Goal: Transaction & Acquisition: Purchase product/service

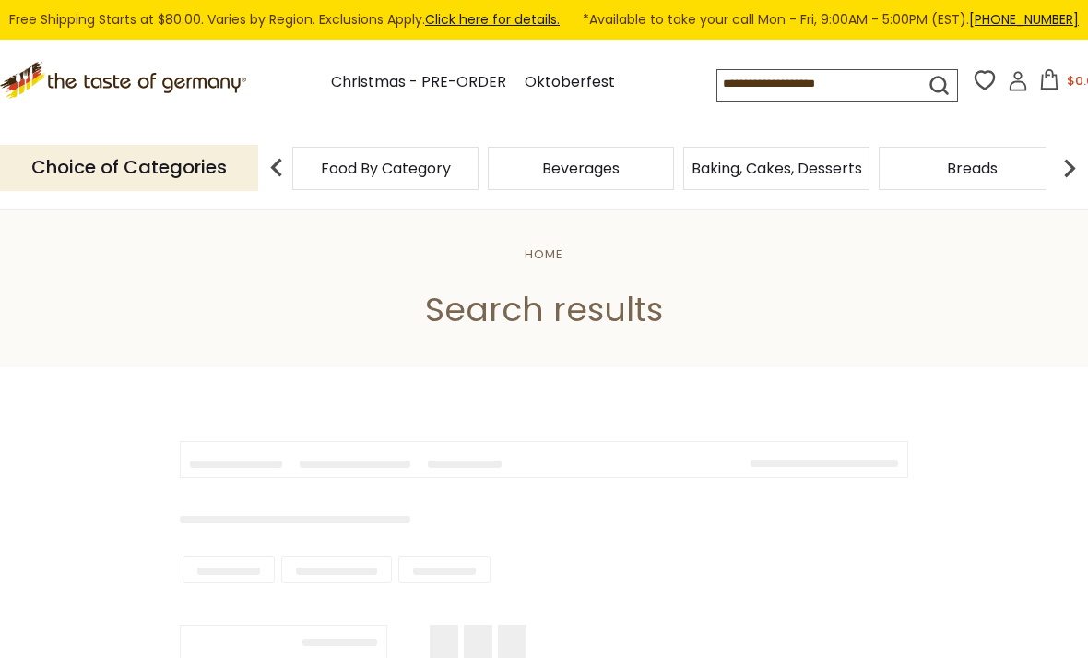
type input "*******"
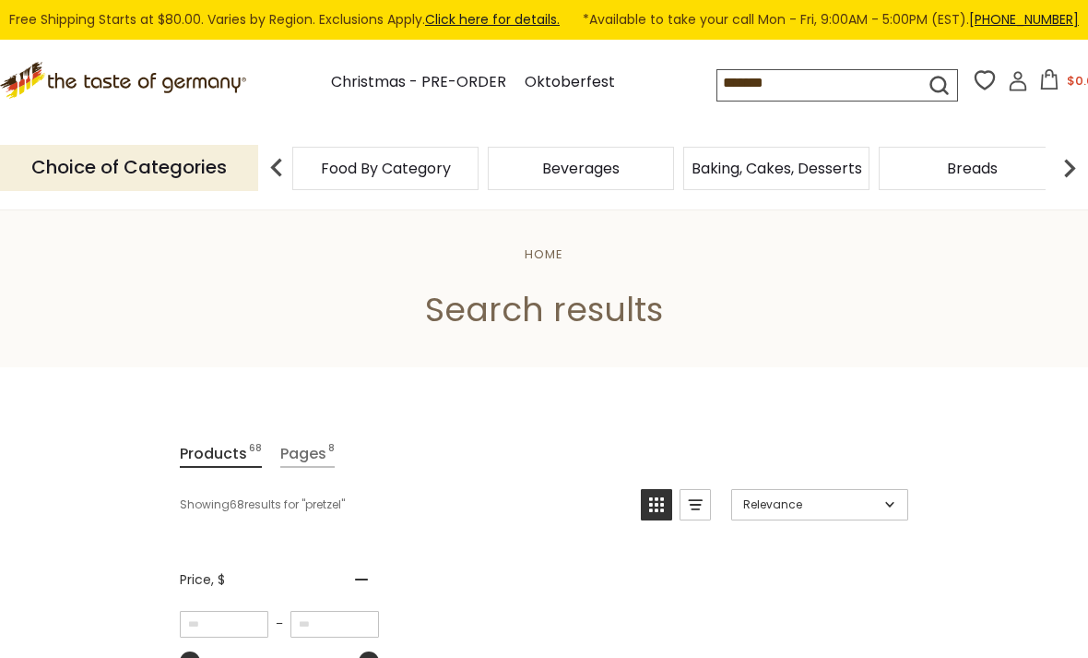
scroll to position [197, 0]
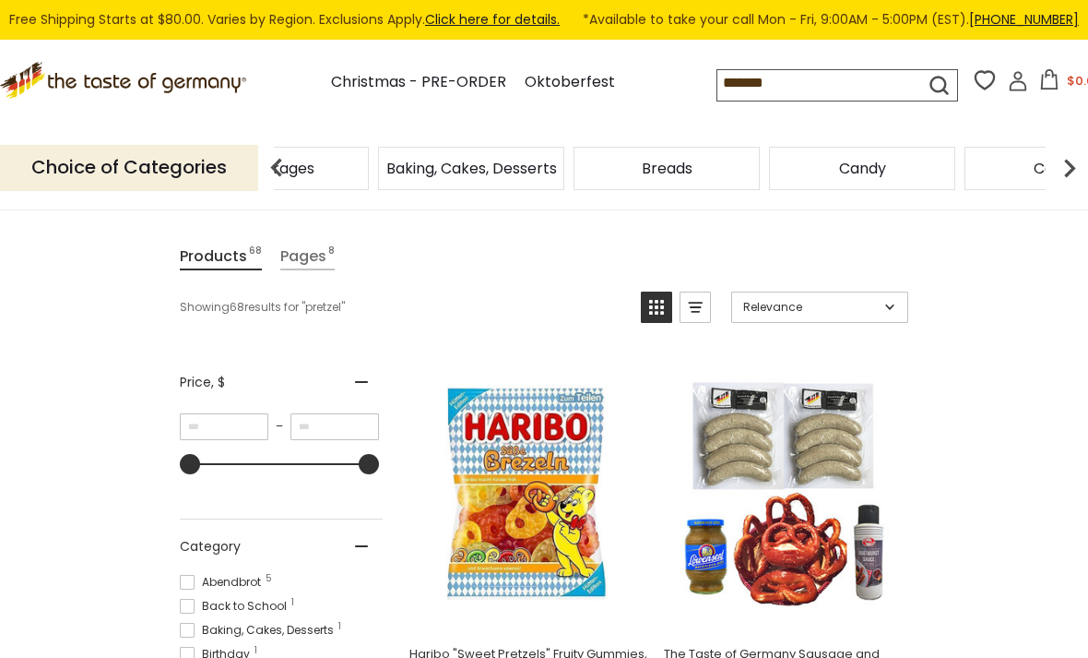
click at [314, 165] on span "Beverages" at bounding box center [275, 168] width 77 height 14
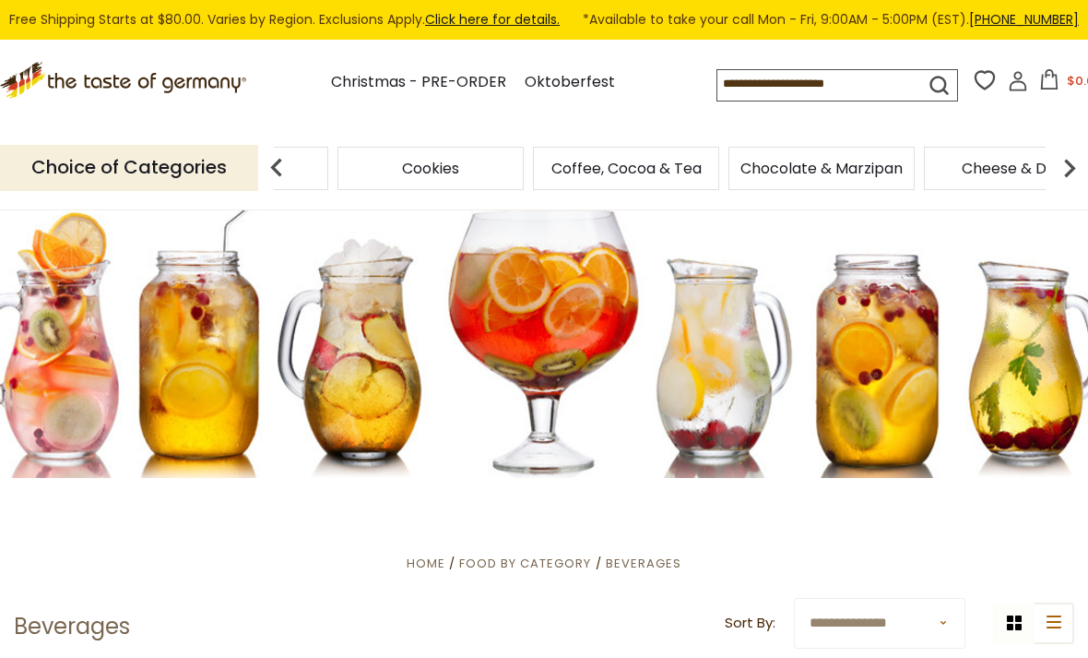
click at [777, 80] on input at bounding box center [806, 83] width 176 height 26
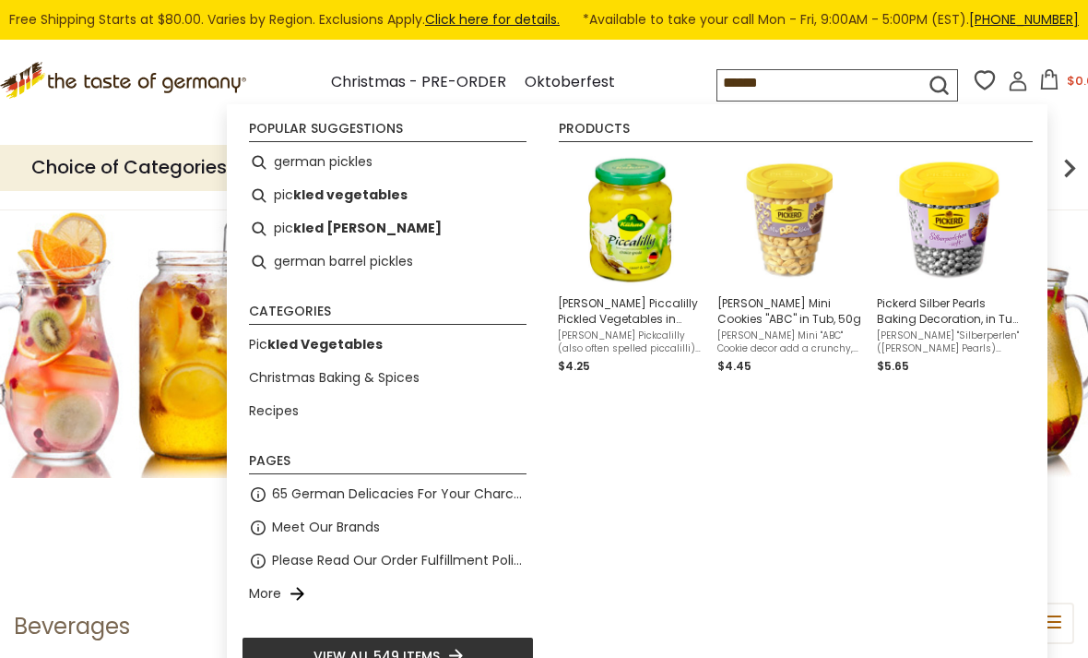
type input "*******"
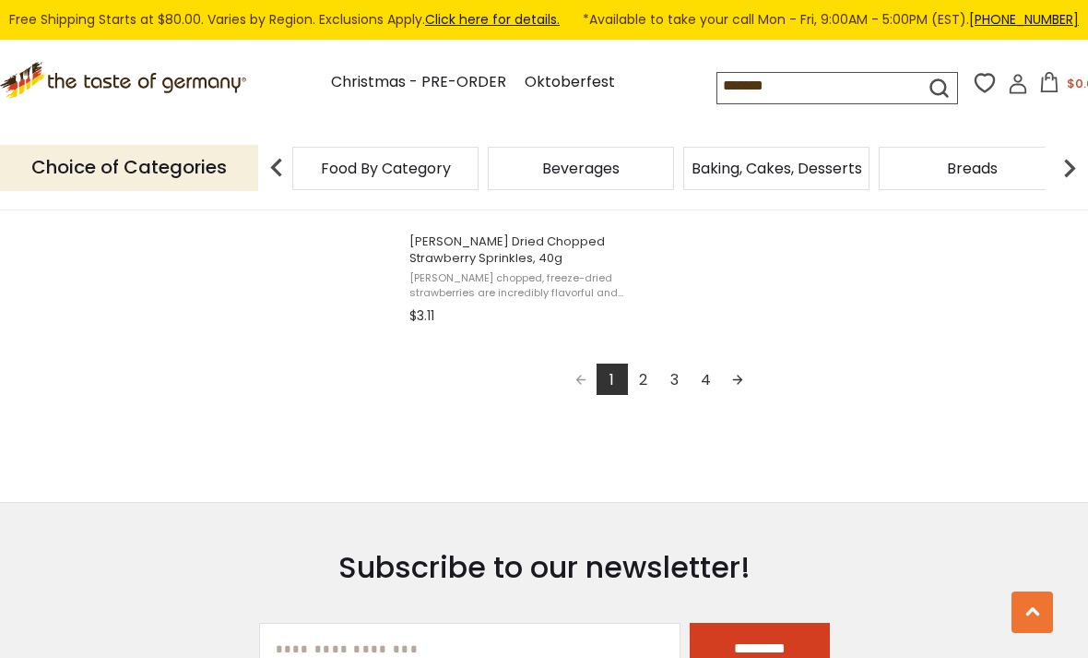
click at [731, 382] on link "Next page" at bounding box center [737, 378] width 31 height 31
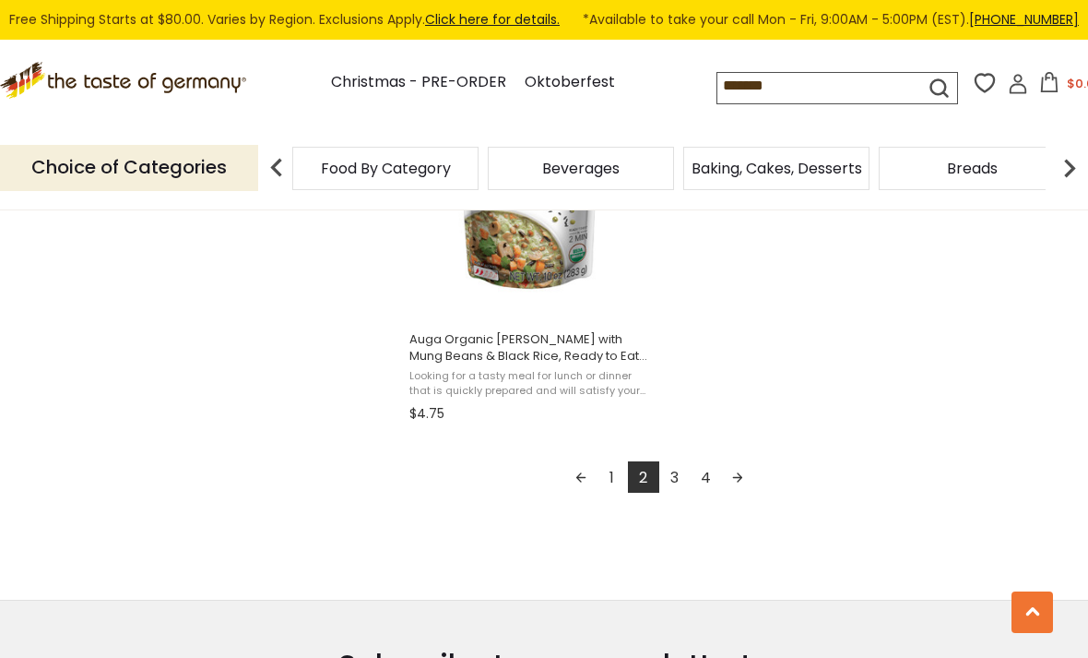
scroll to position [3393, 0]
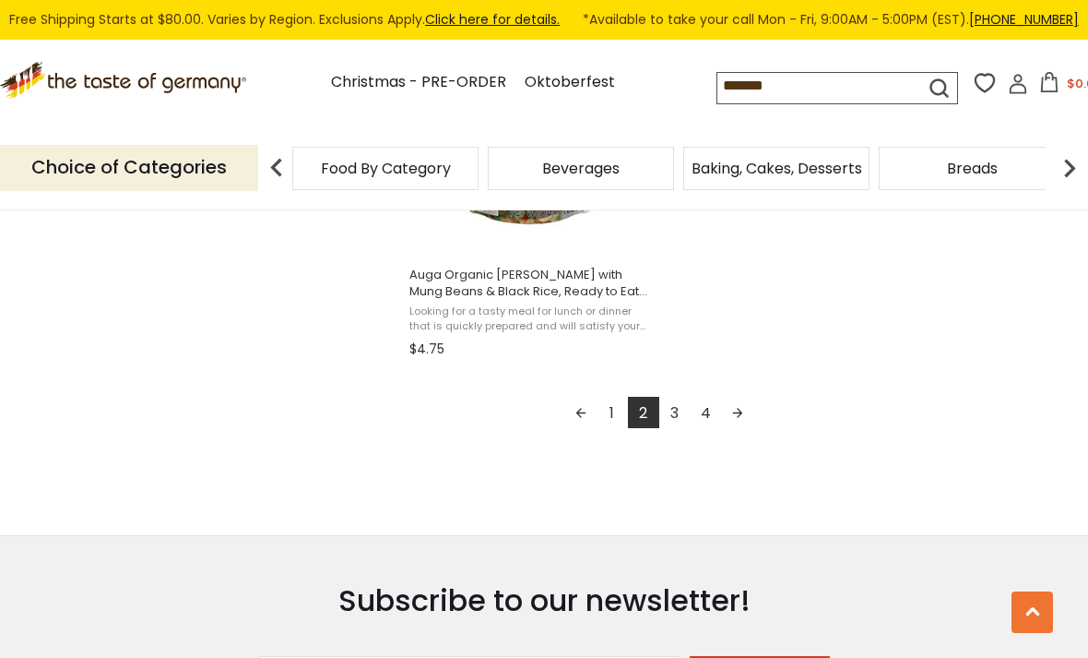
click at [669, 414] on link "3" at bounding box center [674, 412] width 31 height 31
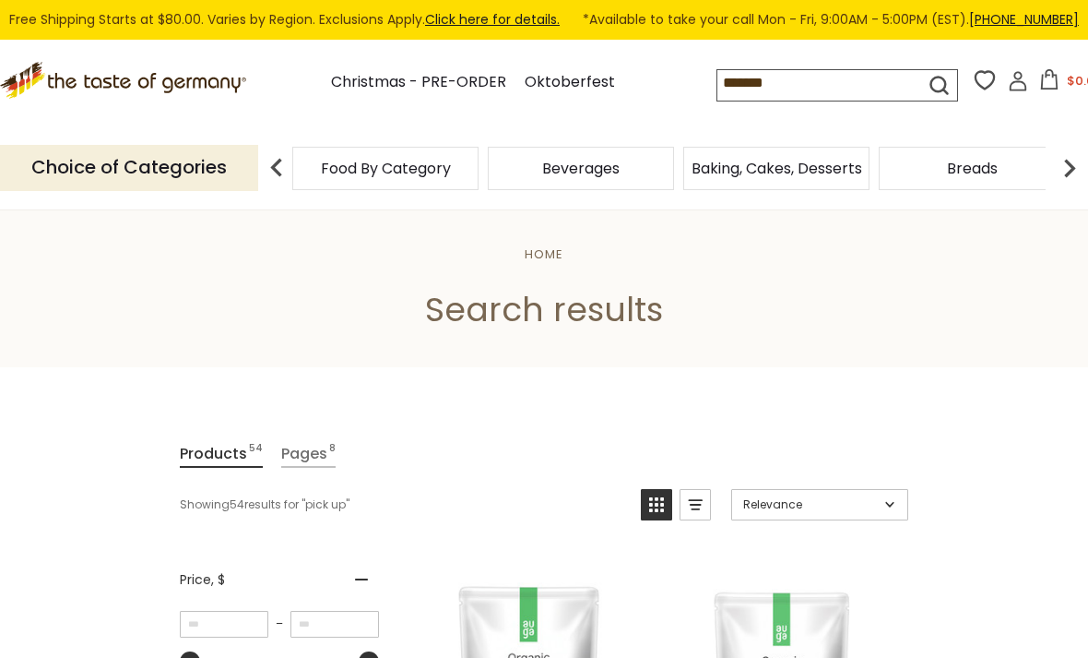
click at [193, 154] on p "Choice of Categories" at bounding box center [129, 167] width 258 height 45
click at [276, 162] on img at bounding box center [276, 167] width 37 height 37
click at [1074, 160] on img at bounding box center [1069, 167] width 37 height 37
click at [723, 81] on input "*******" at bounding box center [806, 83] width 176 height 26
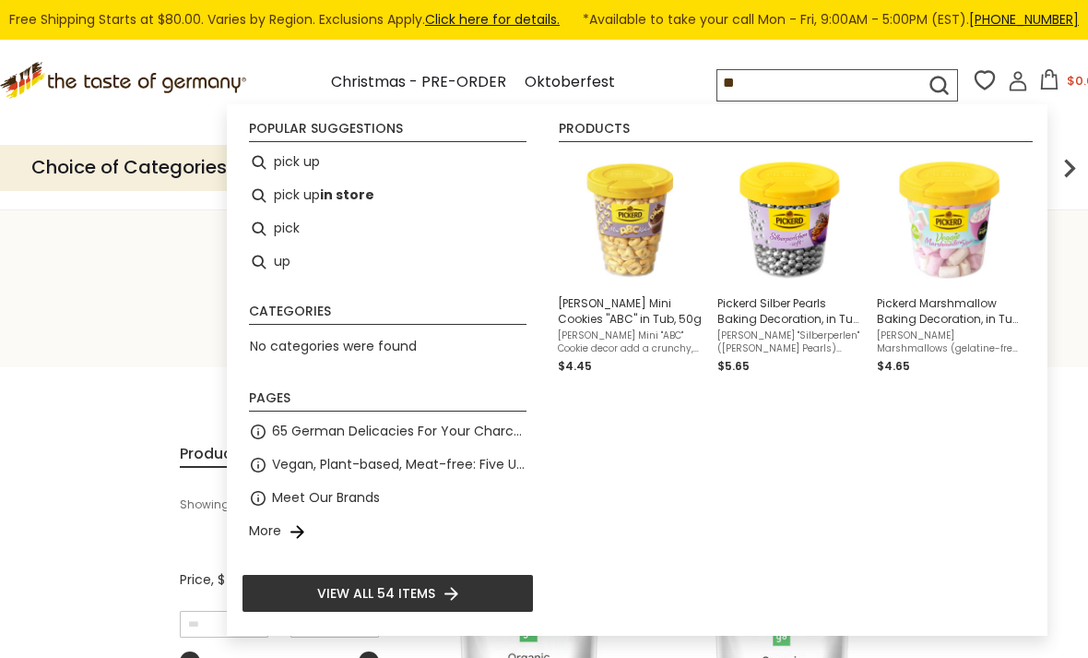
type input "*"
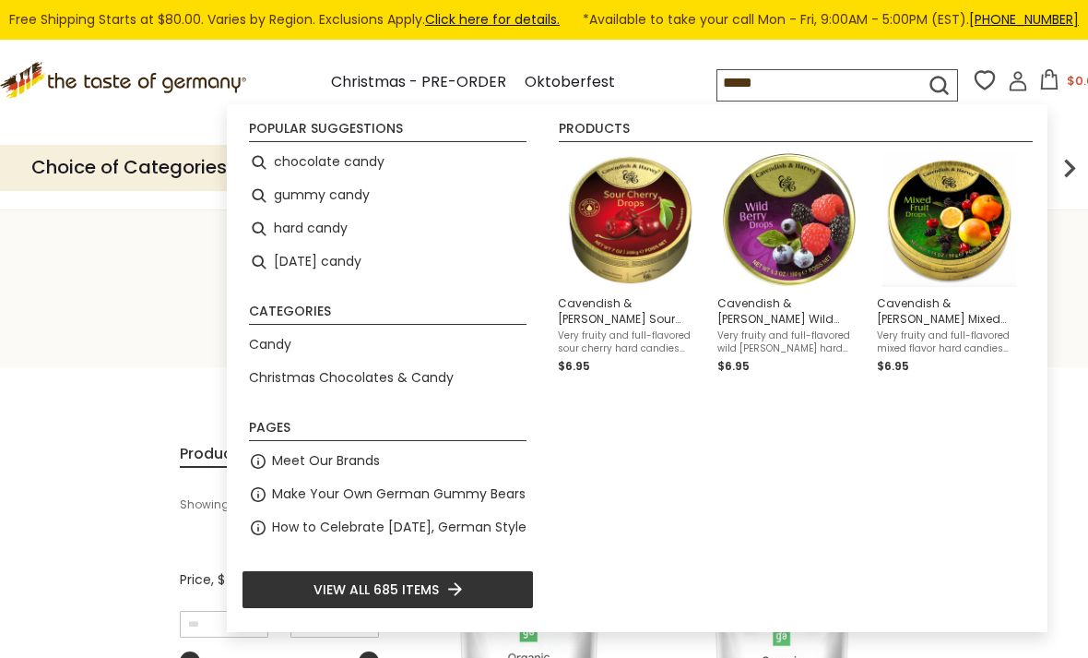
click at [327, 164] on li "chocolate candy" at bounding box center [388, 162] width 292 height 33
type input "**********"
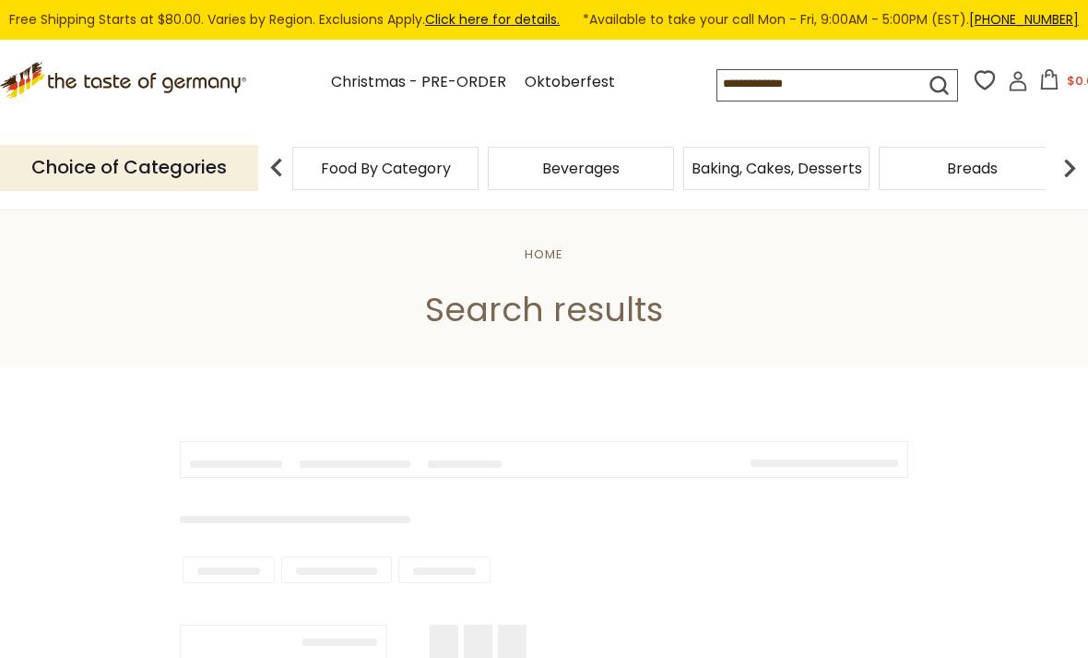
type input "**********"
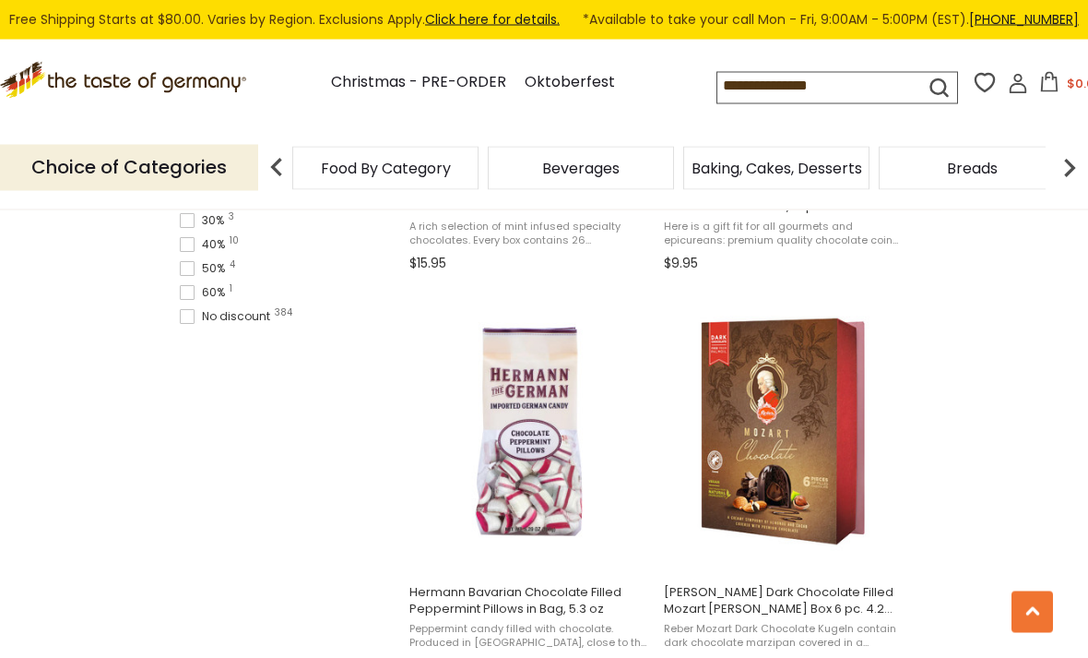
scroll to position [1466, 0]
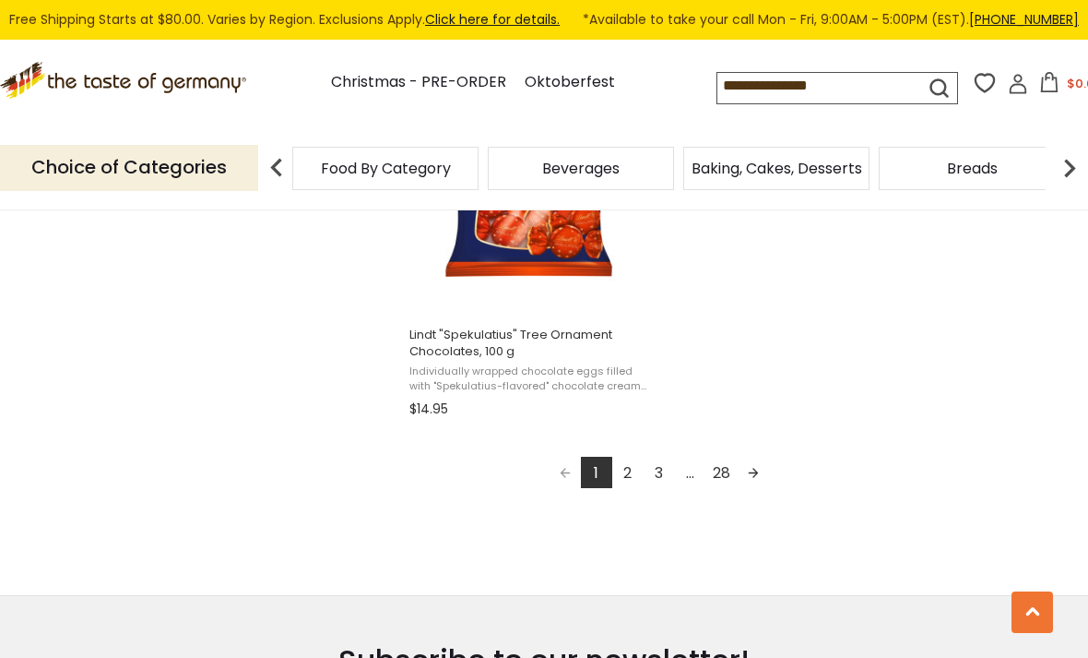
click at [752, 480] on link "Next page" at bounding box center [753, 472] width 31 height 31
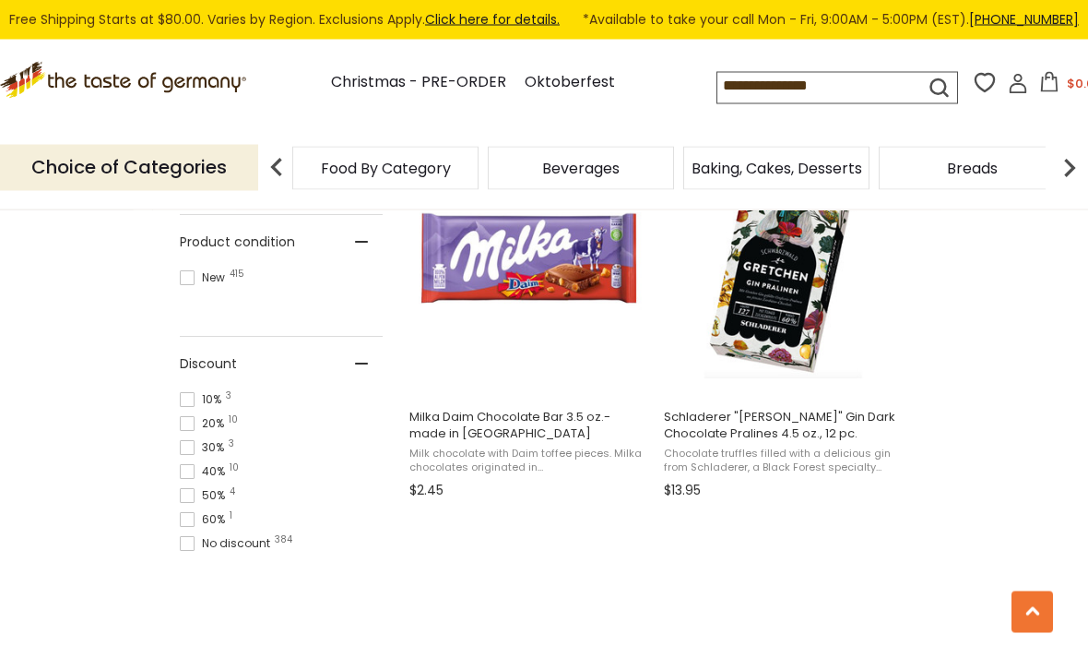
scroll to position [1240, 0]
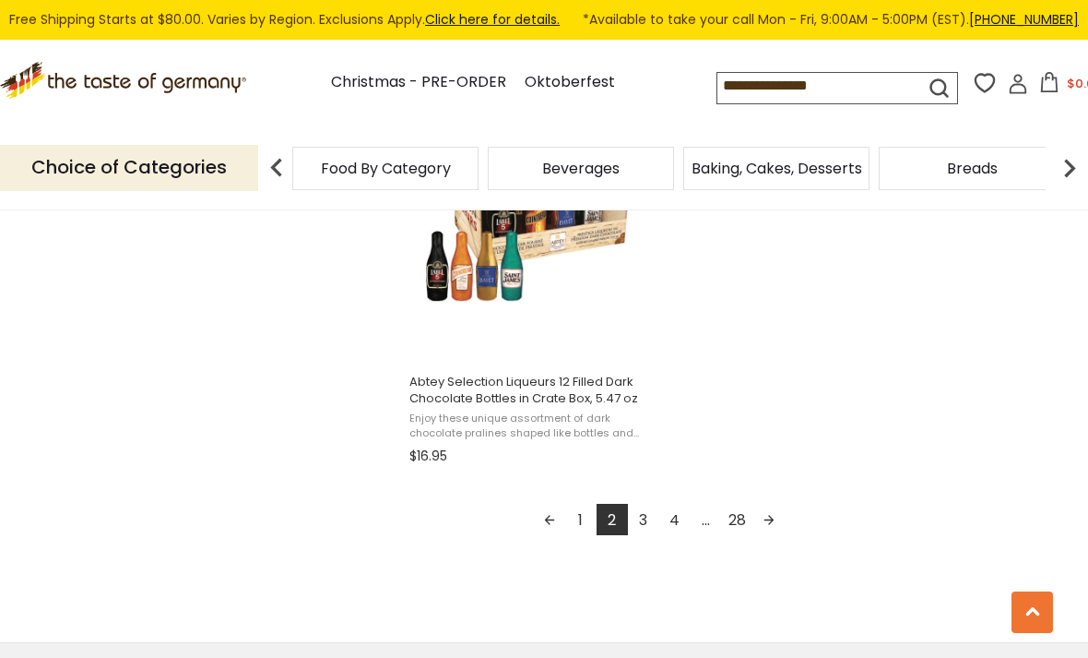
click at [768, 528] on link "Next page" at bounding box center [769, 519] width 31 height 31
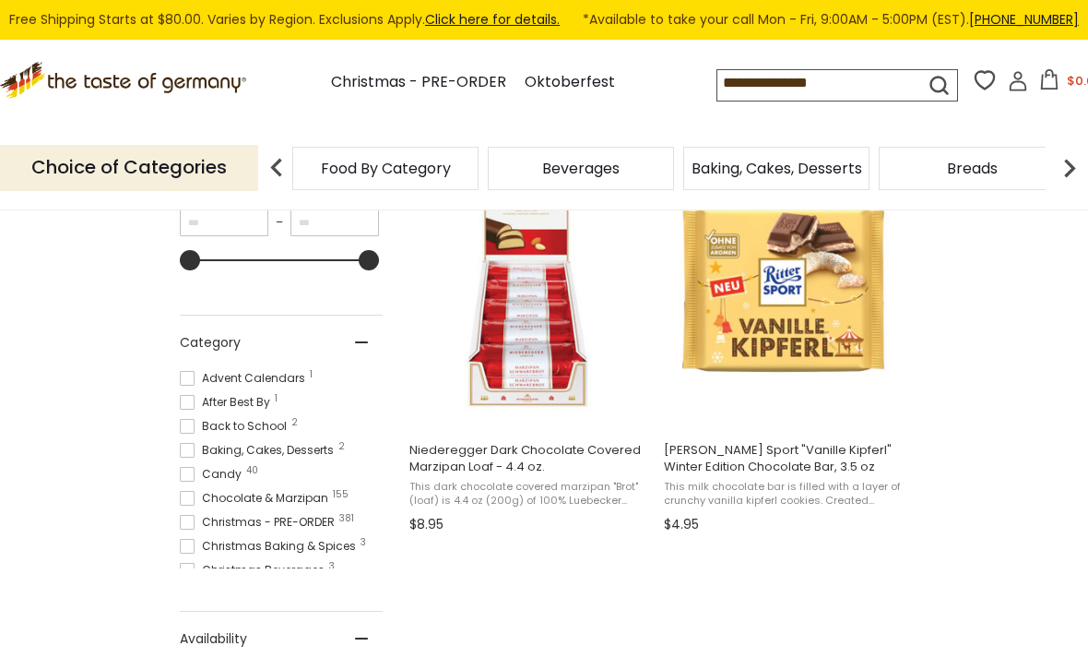
scroll to position [3, 0]
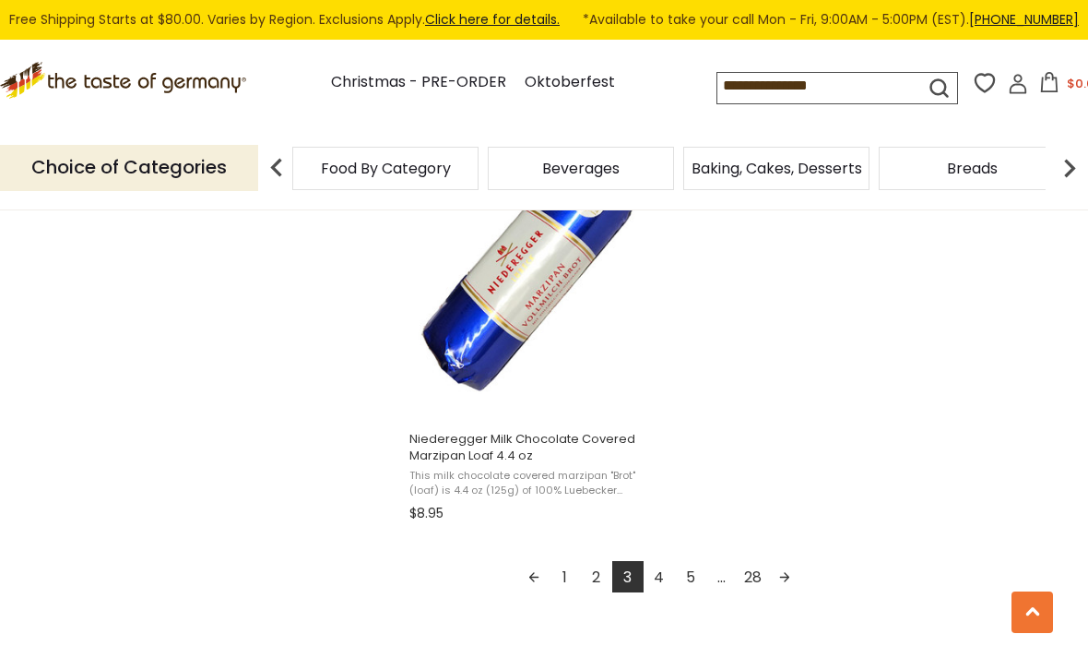
click at [787, 576] on link "Next page" at bounding box center [784, 576] width 31 height 31
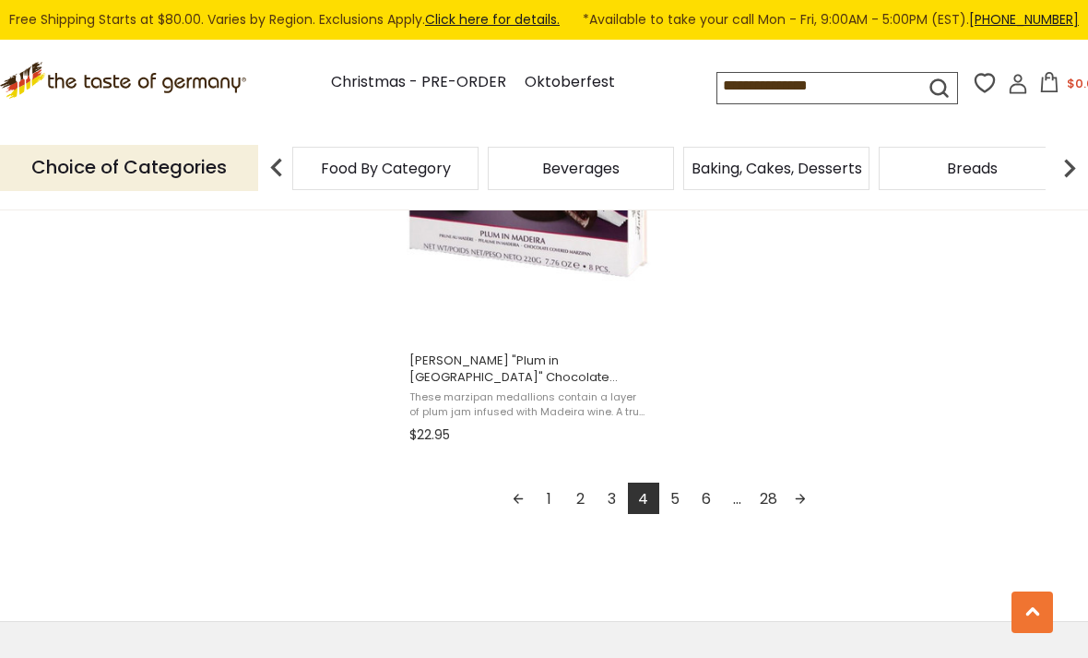
click at [806, 513] on link "Next page" at bounding box center [800, 497] width 31 height 31
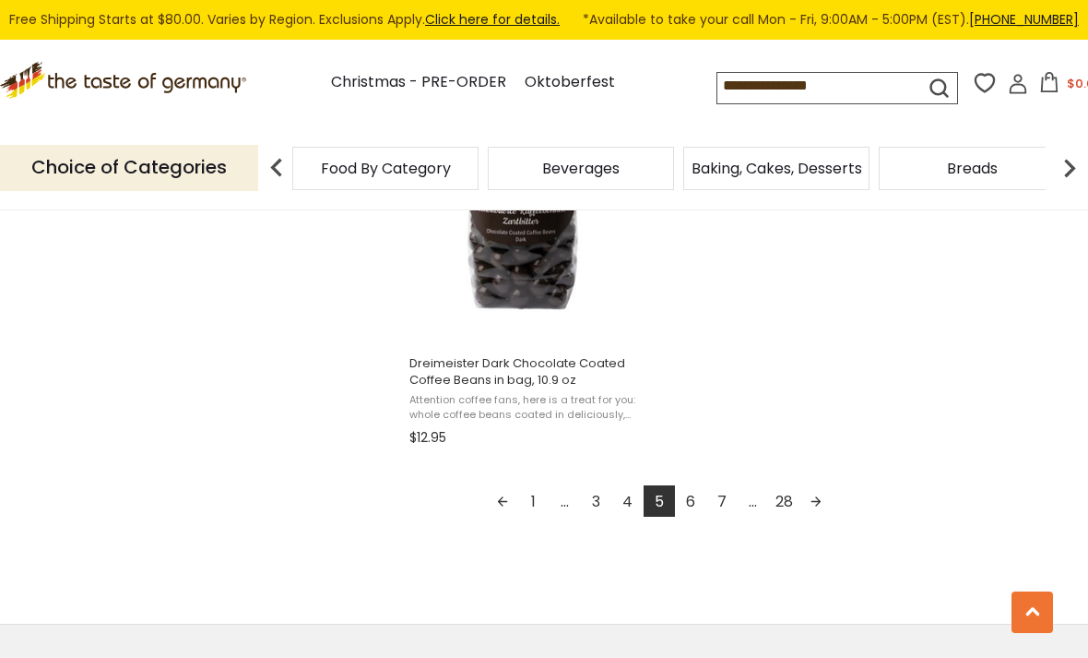
click at [822, 503] on link "Next page" at bounding box center [816, 500] width 31 height 31
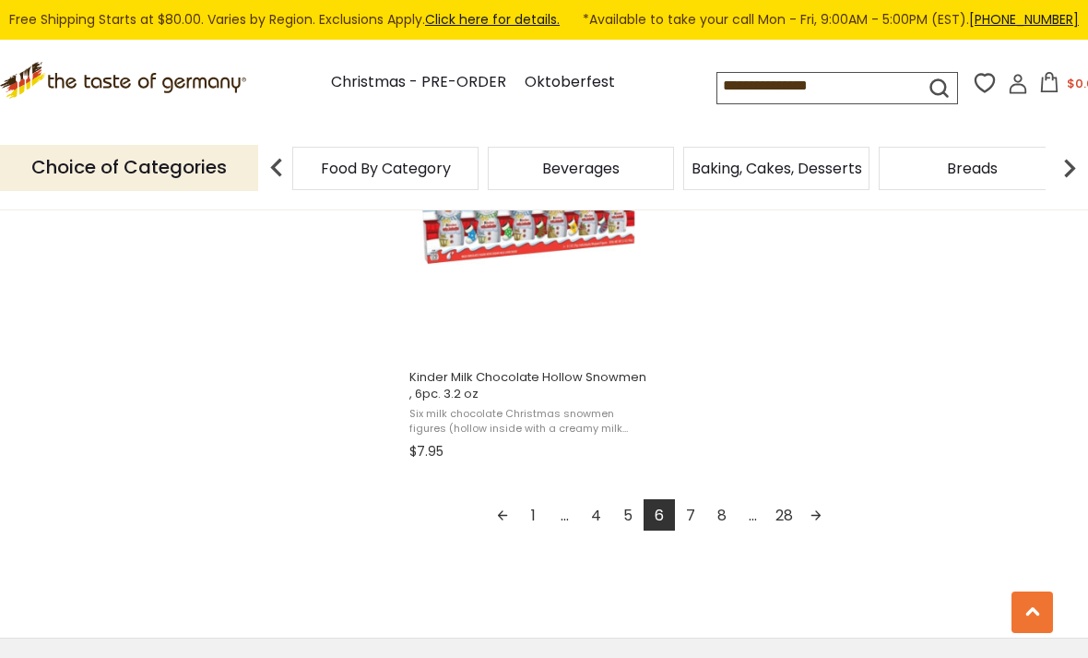
click at [821, 523] on link "Next page" at bounding box center [816, 514] width 31 height 31
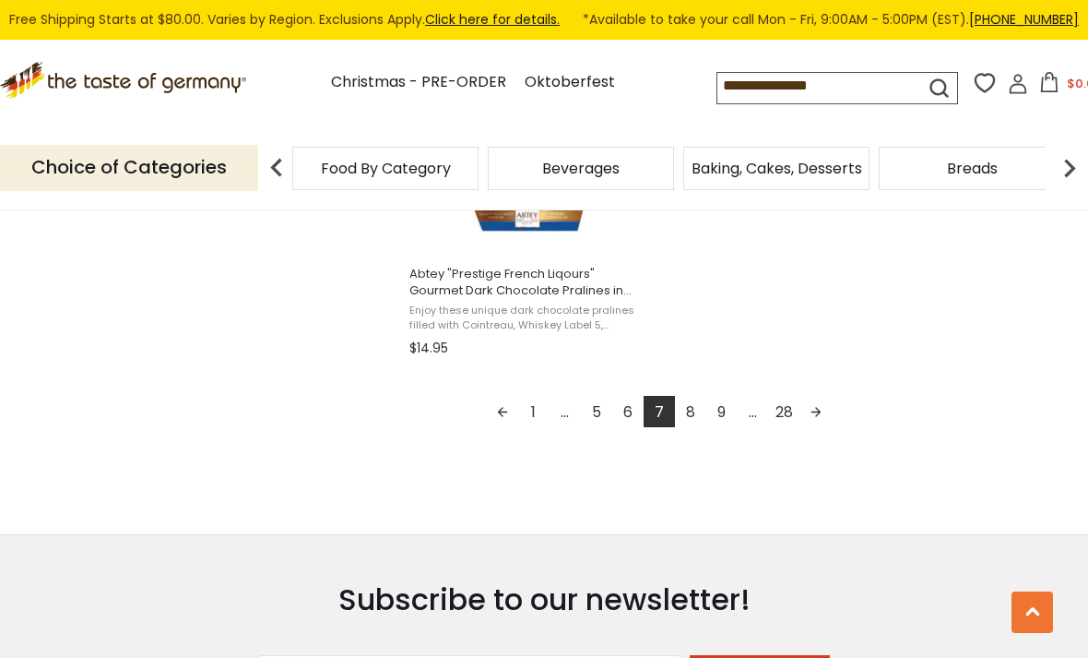
click at [825, 421] on link "Next page" at bounding box center [816, 411] width 31 height 31
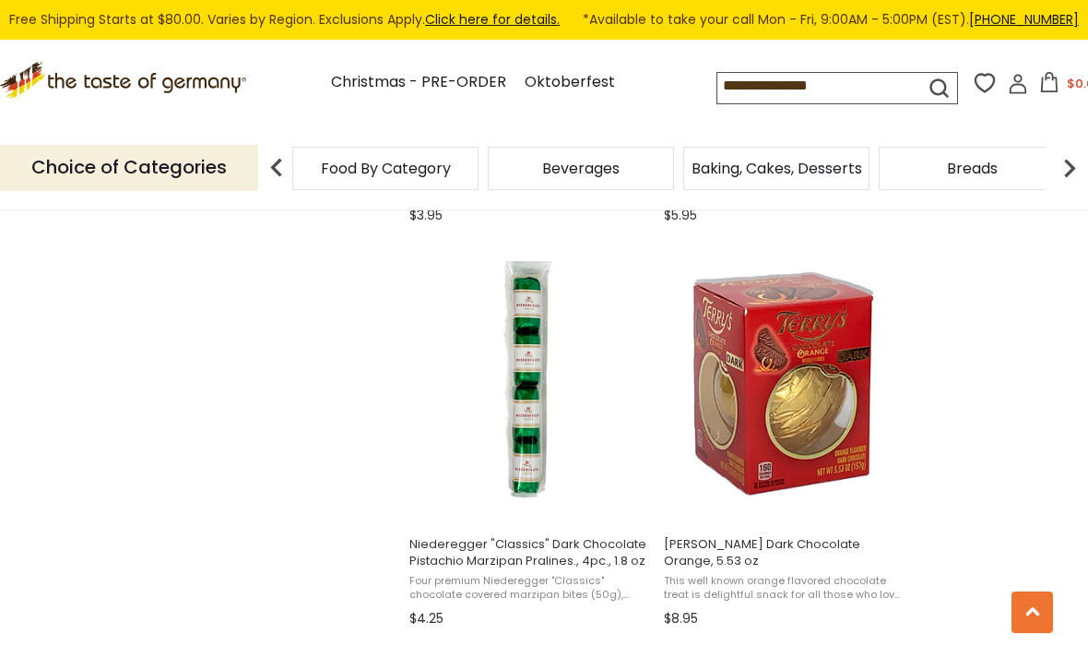
scroll to position [2721, 0]
